Goal: Check status

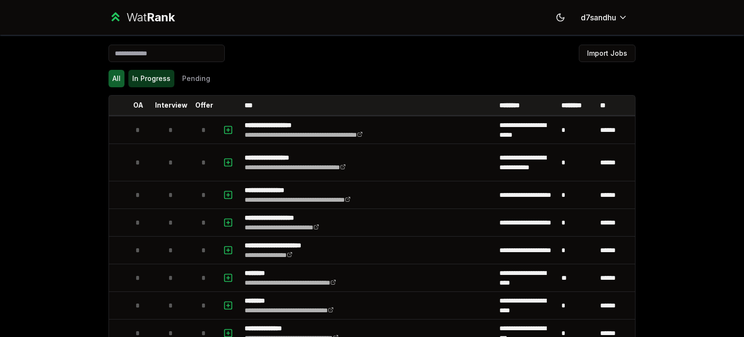
click at [159, 77] on button "In Progress" at bounding box center [151, 78] width 46 height 17
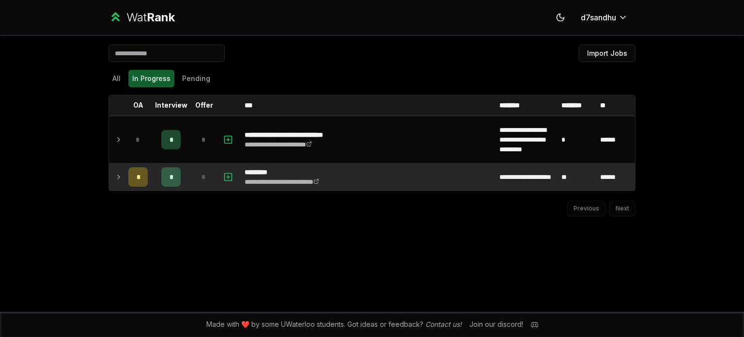
click at [119, 171] on icon at bounding box center [119, 177] width 8 height 12
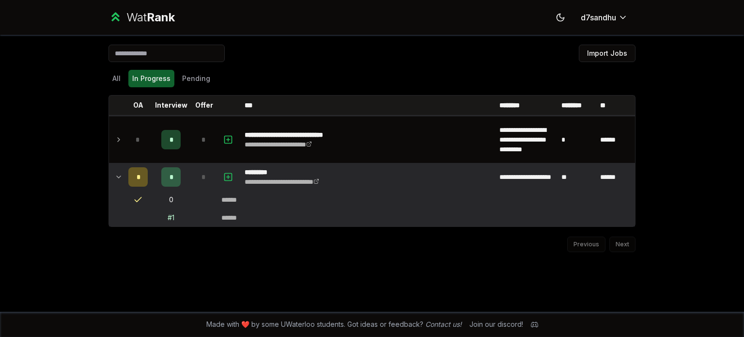
click at [194, 89] on div "All In Progress Pending" at bounding box center [371, 78] width 527 height 25
click at [194, 77] on button "Pending" at bounding box center [196, 78] width 36 height 17
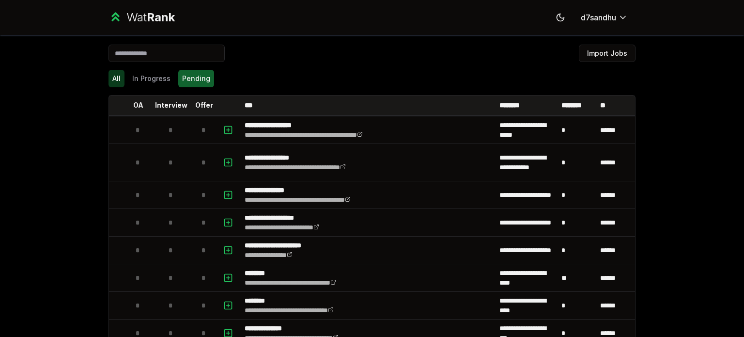
click at [114, 72] on button "All" at bounding box center [116, 78] width 16 height 17
click at [119, 79] on button "All" at bounding box center [116, 78] width 16 height 17
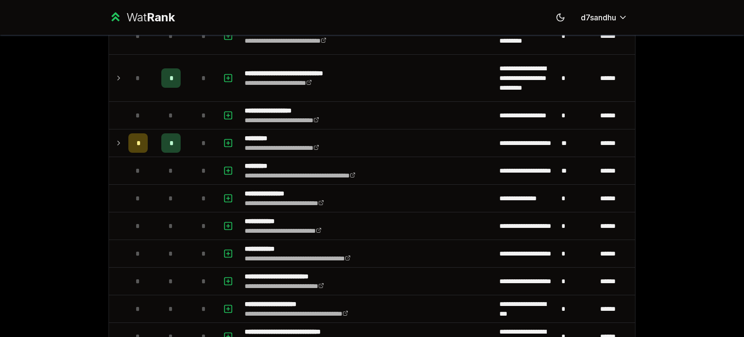
scroll to position [703, 0]
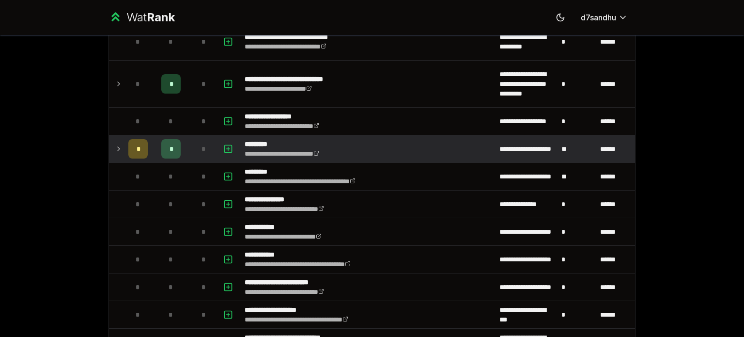
click at [115, 149] on icon at bounding box center [119, 149] width 8 height 12
